Goal: Task Accomplishment & Management: Manage account settings

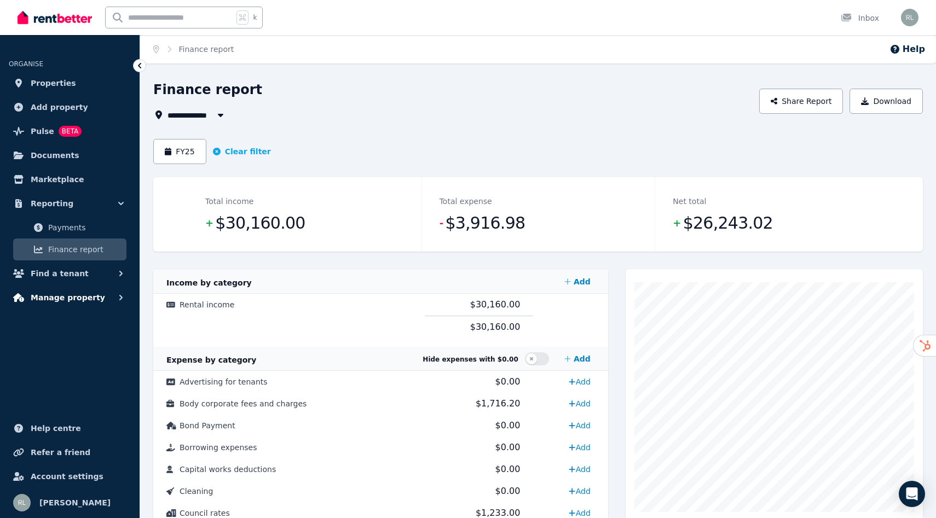
click at [75, 301] on span "Manage property" at bounding box center [68, 297] width 74 height 13
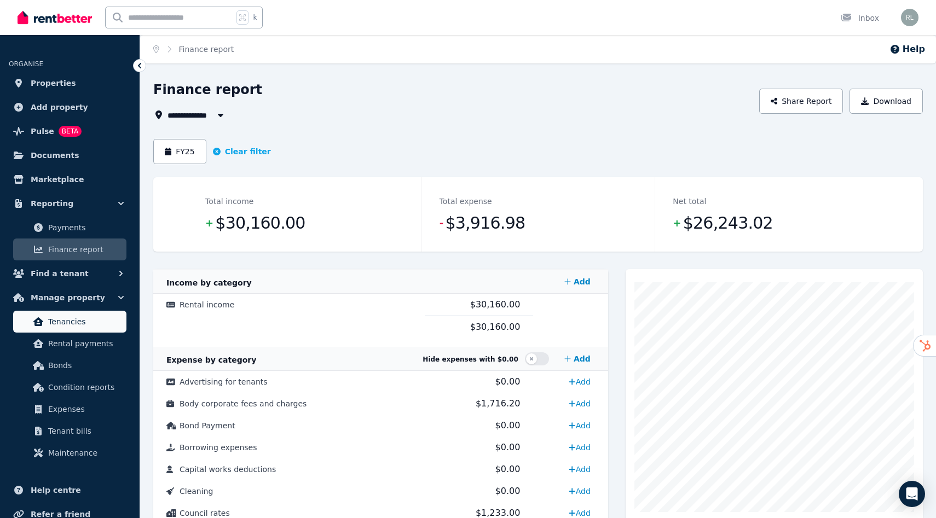
click at [73, 316] on span "Tenancies" at bounding box center [85, 321] width 74 height 13
